Goal: Entertainment & Leisure: Consume media (video, audio)

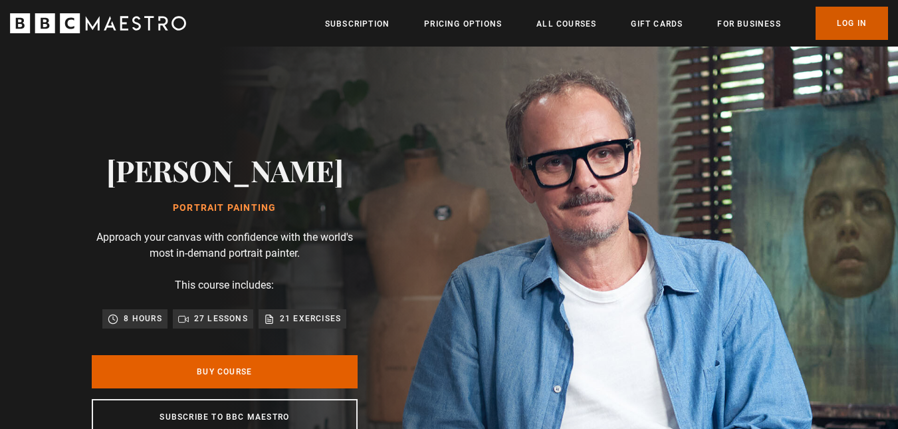
click at [839, 19] on link "Log In" at bounding box center [852, 23] width 72 height 33
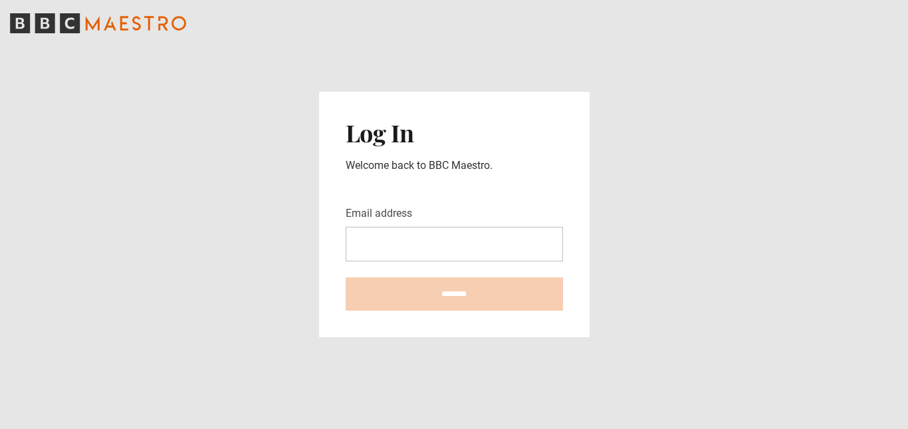
type input "**********"
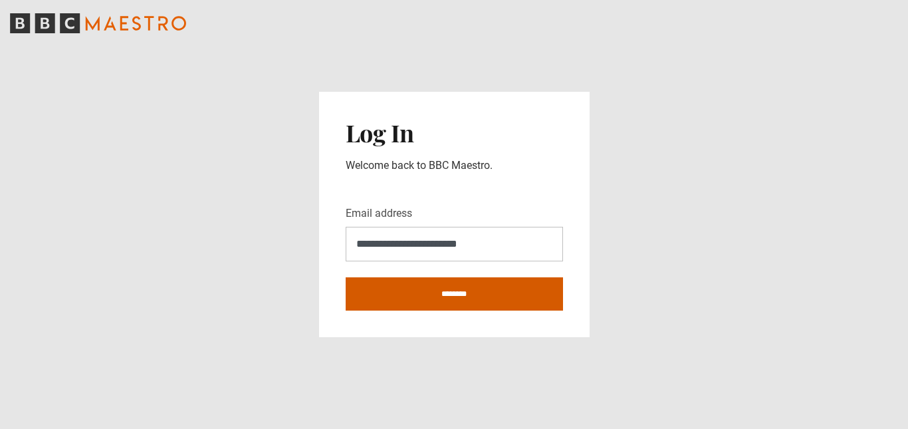
click at [456, 291] on input "********" at bounding box center [454, 293] width 217 height 33
type input "**********"
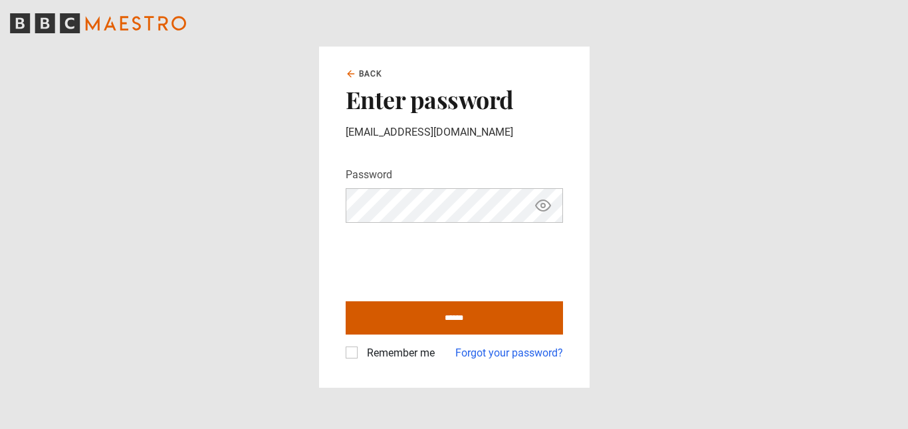
click at [418, 318] on input "******" at bounding box center [454, 317] width 217 height 33
type input "**********"
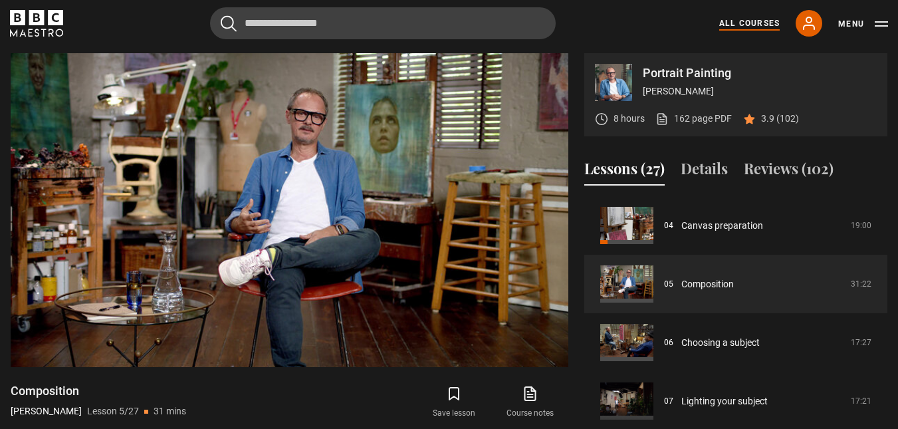
click at [761, 19] on link "All Courses" at bounding box center [749, 23] width 60 height 12
click at [759, 19] on link "All Courses" at bounding box center [749, 23] width 60 height 12
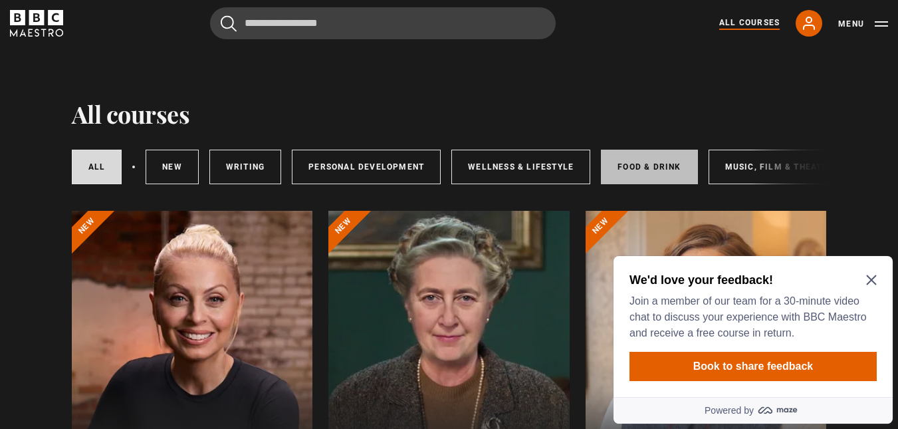
click at [651, 161] on link "Food & Drink" at bounding box center [649, 167] width 96 height 35
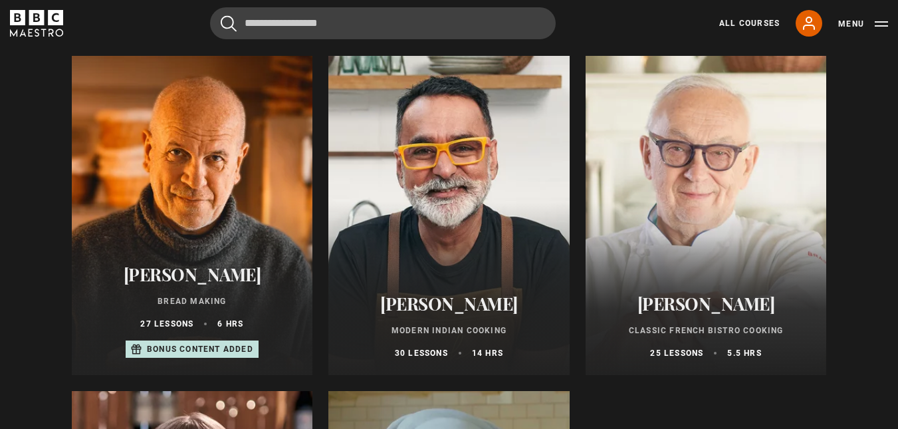
scroll to position [494, 0]
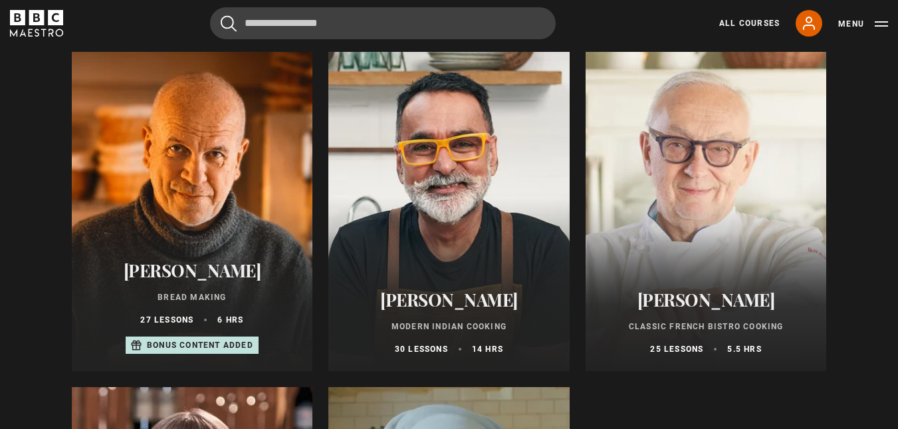
click at [193, 205] on div at bounding box center [192, 211] width 241 height 319
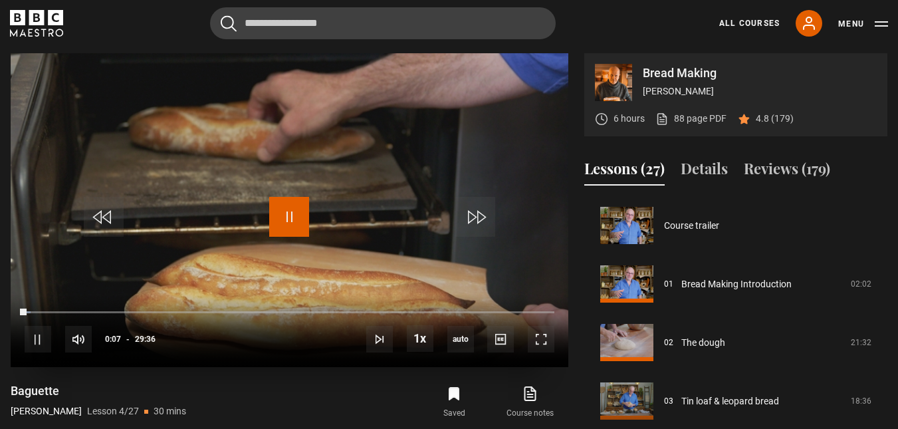
click at [287, 215] on span "Video Player" at bounding box center [289, 217] width 40 height 40
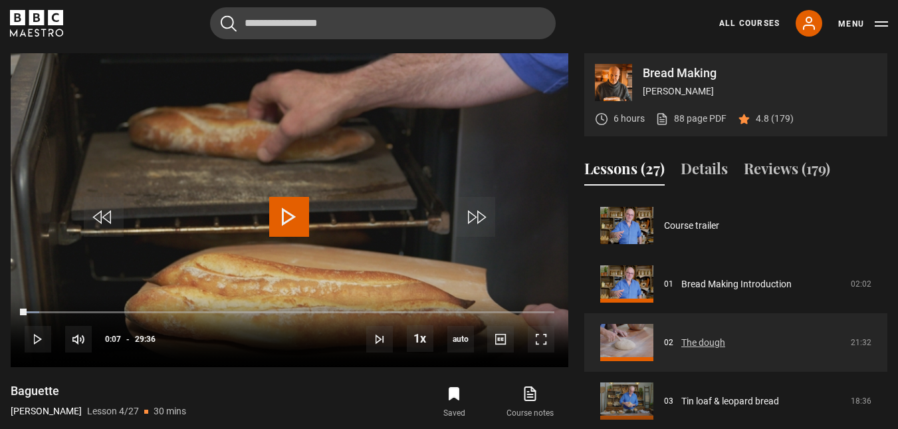
click at [681, 336] on link "The dough" at bounding box center [703, 343] width 44 height 14
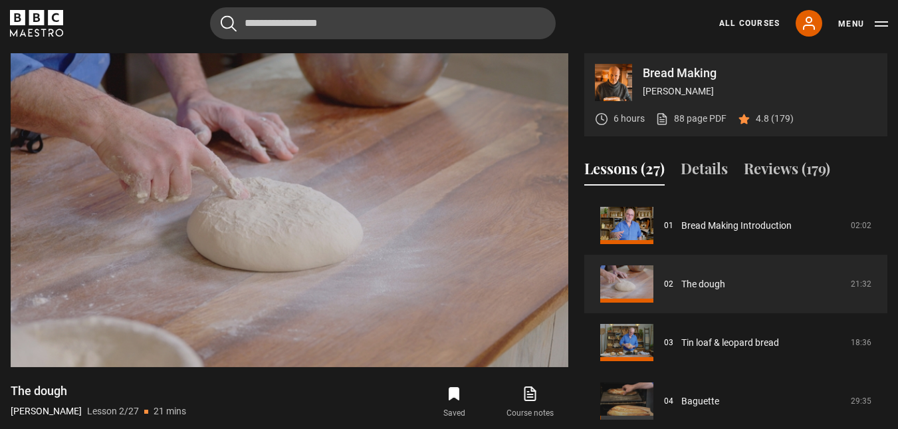
click at [165, 33] on div "Cancel Courses Previous courses Next courses [PERSON_NAME] Writing 12 Related L…" at bounding box center [449, 23] width 878 height 32
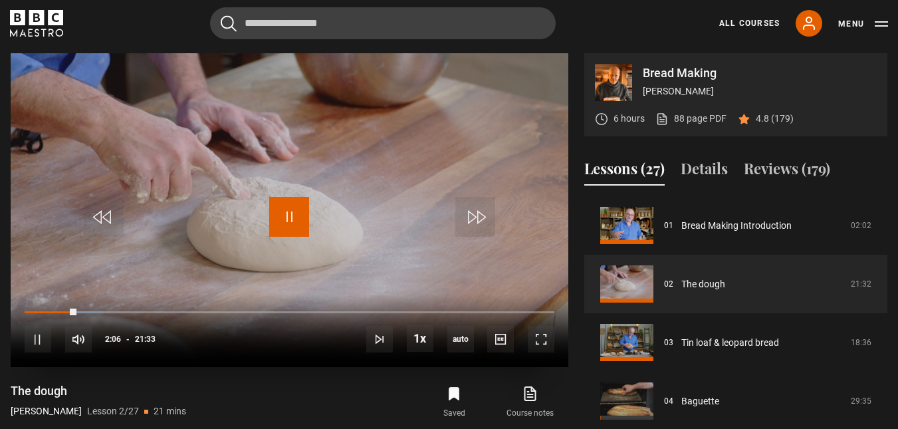
click at [283, 207] on span "Video Player" at bounding box center [289, 217] width 40 height 40
click at [101, 219] on span "Video Player" at bounding box center [104, 217] width 40 height 40
click at [293, 212] on span "Video Player" at bounding box center [289, 217] width 40 height 40
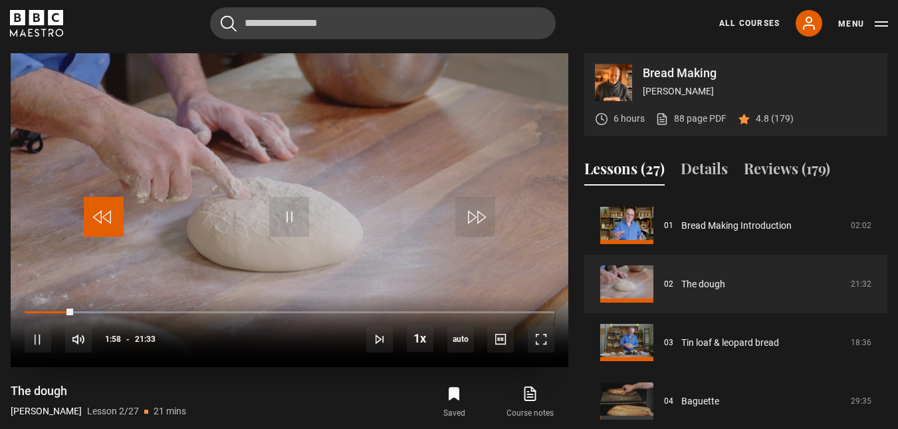
click at [104, 215] on span "Video Player" at bounding box center [104, 217] width 40 height 40
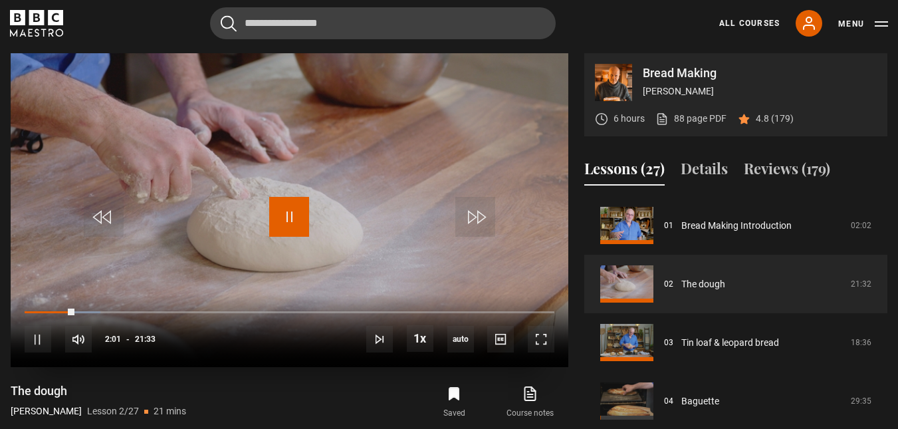
click at [294, 217] on span "Video Player" at bounding box center [289, 217] width 40 height 40
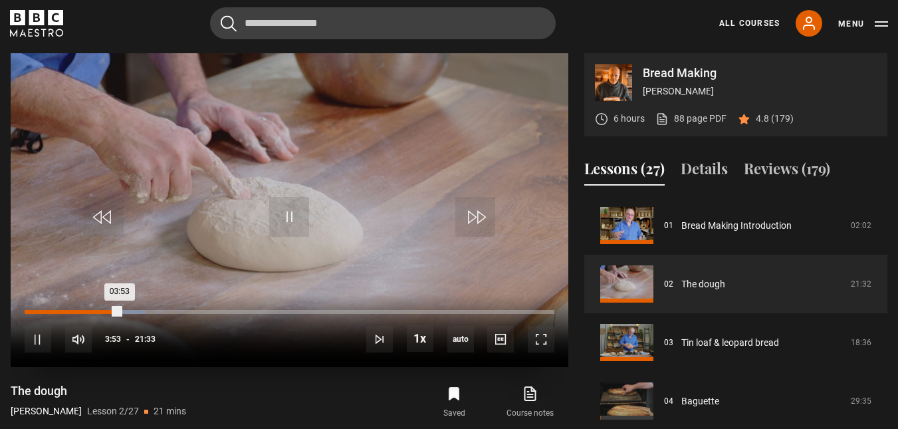
click at [63, 312] on div "Loaded : 22.82% 01:35 03:53" at bounding box center [290, 312] width 530 height 4
click at [539, 335] on span "Video Player" at bounding box center [541, 339] width 27 height 27
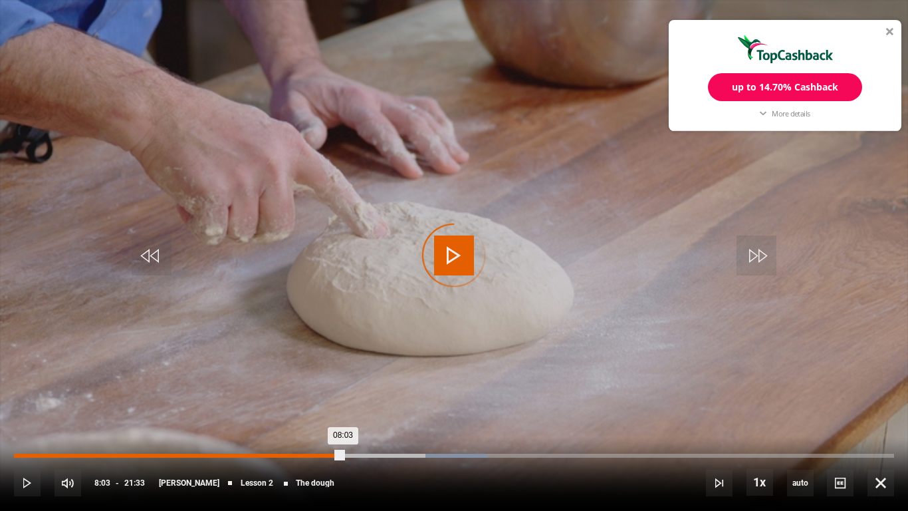
click at [343, 428] on div "Loaded : 53.75% 08:03 08:03" at bounding box center [454, 455] width 880 height 4
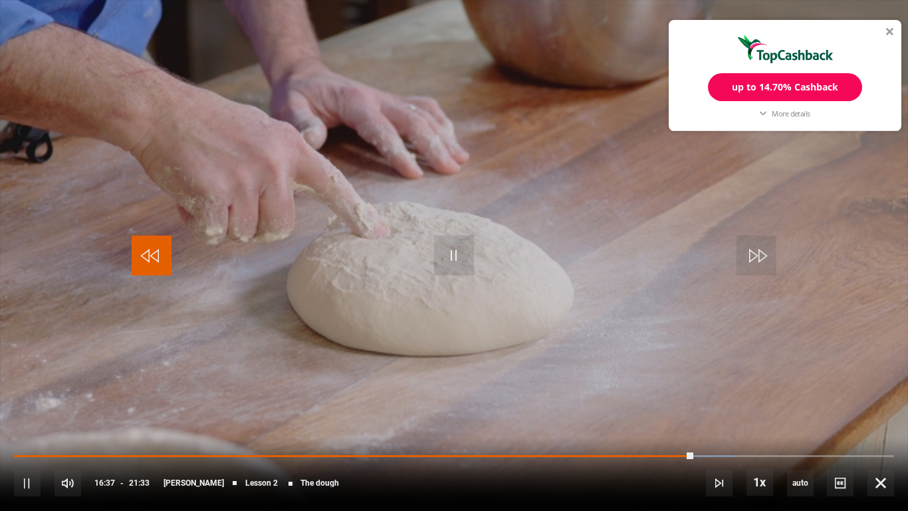
click at [156, 252] on span "Video Player" at bounding box center [152, 255] width 40 height 40
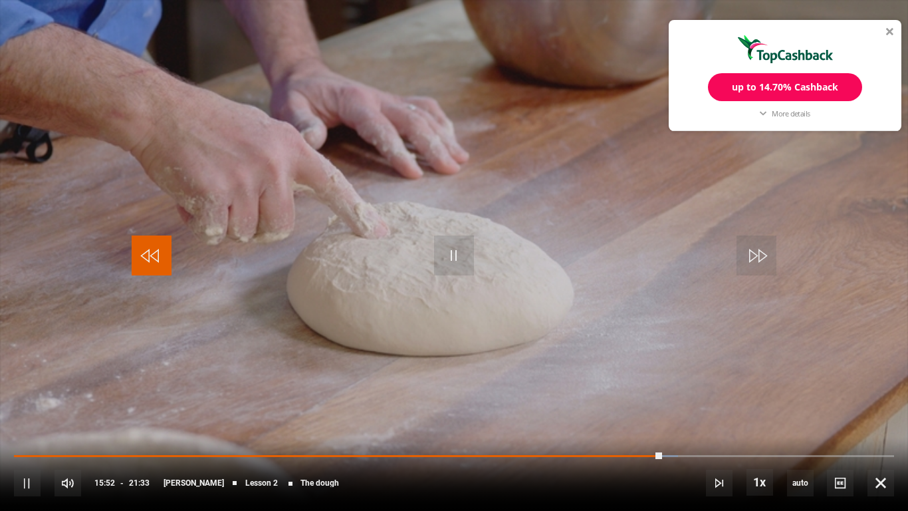
click at [156, 252] on span "Video Player" at bounding box center [152, 255] width 40 height 40
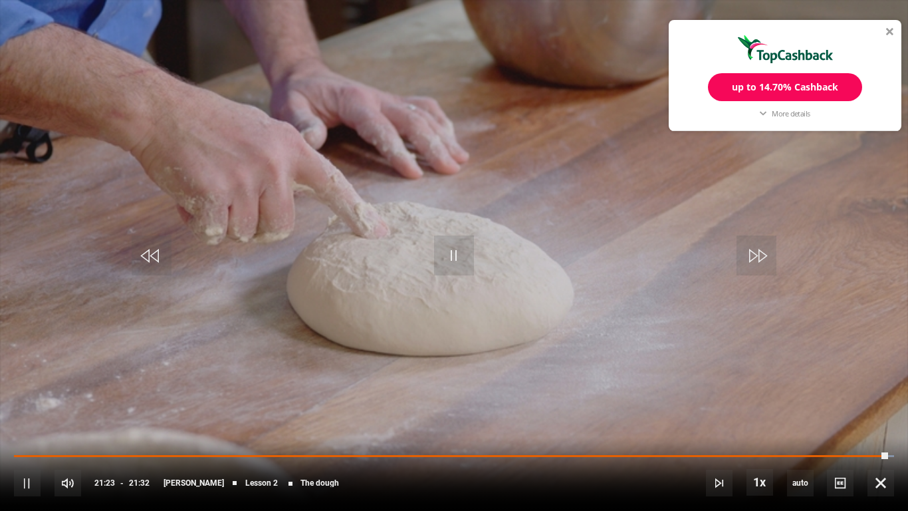
click at [459, 428] on div "10s Skip Back 10 seconds Pause 10s Skip Forward 10 seconds Loaded : 100.00% 10:…" at bounding box center [454, 474] width 908 height 74
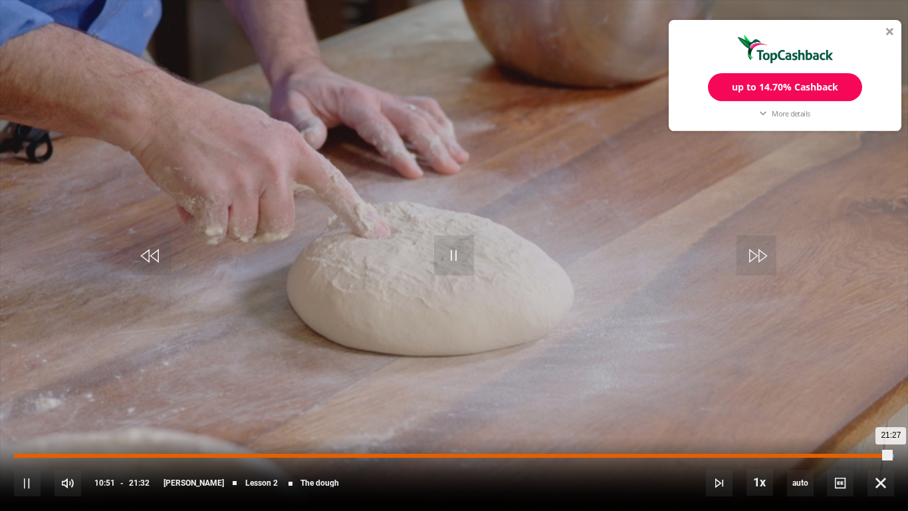
click at [457, 428] on div "10:51" at bounding box center [458, 455] width 2 height 4
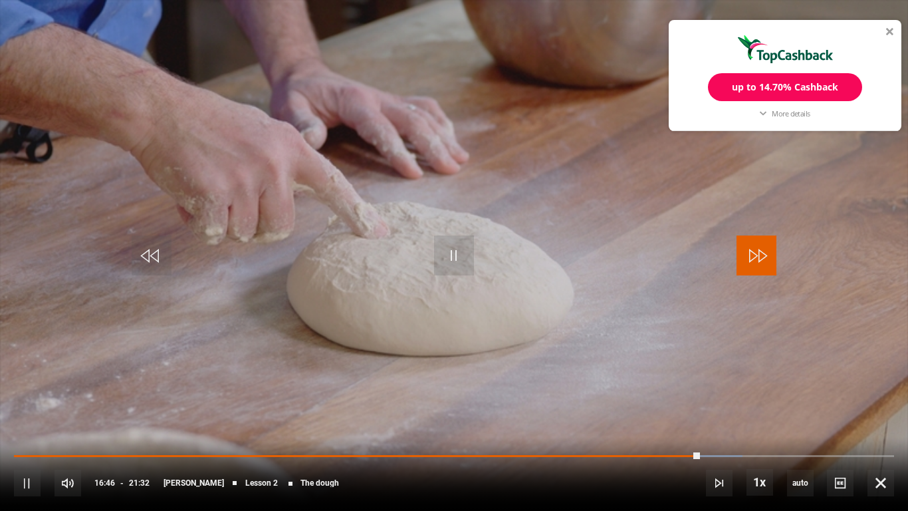
click at [754, 251] on span "Video Player" at bounding box center [757, 255] width 40 height 40
click at [758, 249] on span "Video Player" at bounding box center [757, 255] width 40 height 40
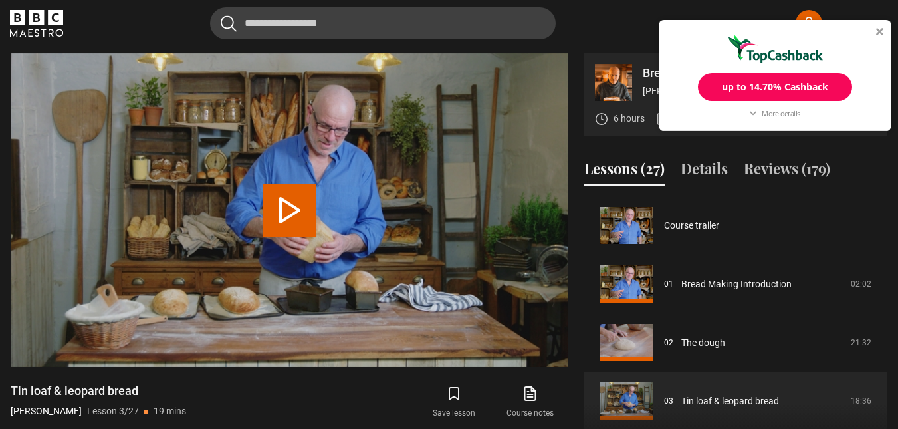
scroll to position [117, 0]
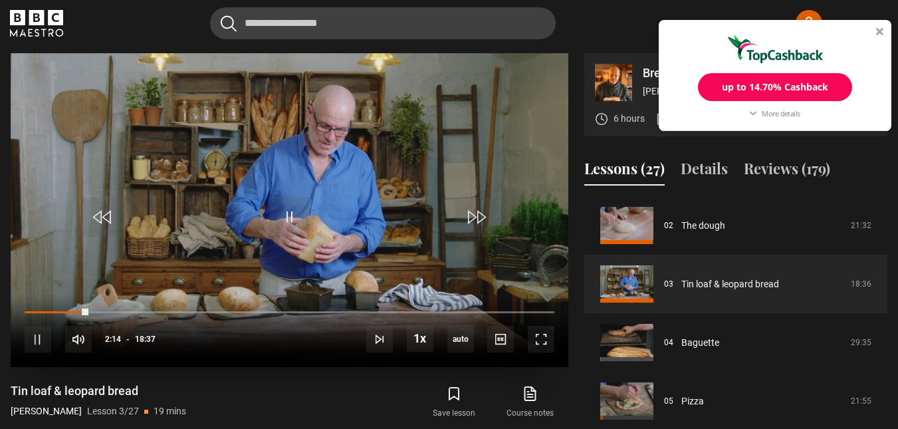
click at [382, 193] on video "Video Player" at bounding box center [290, 210] width 558 height 314
